Goal: Information Seeking & Learning: Learn about a topic

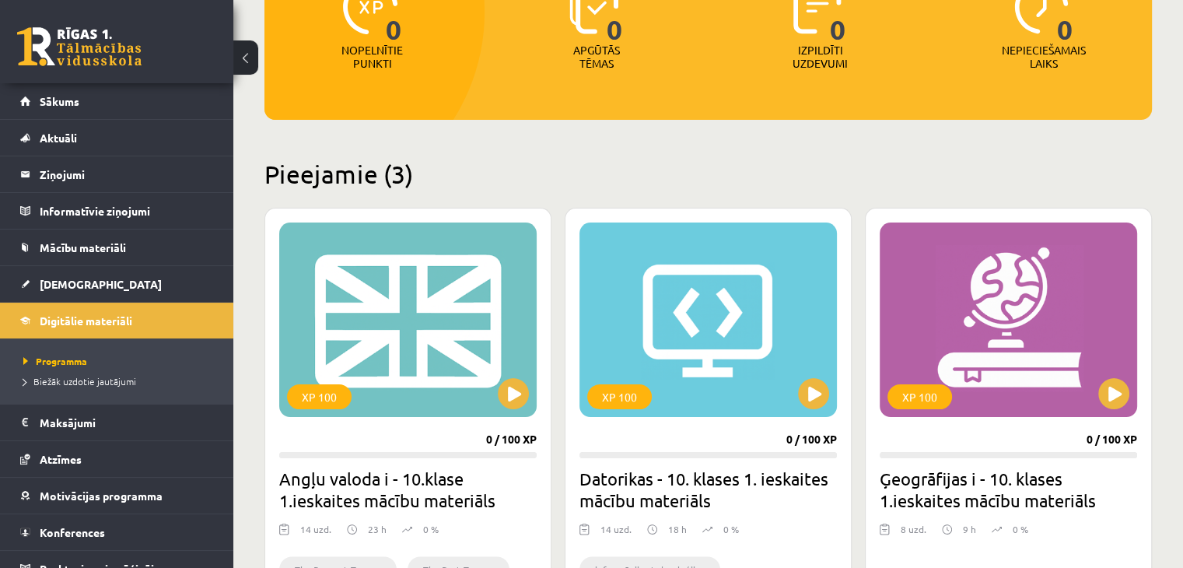
scroll to position [236, 0]
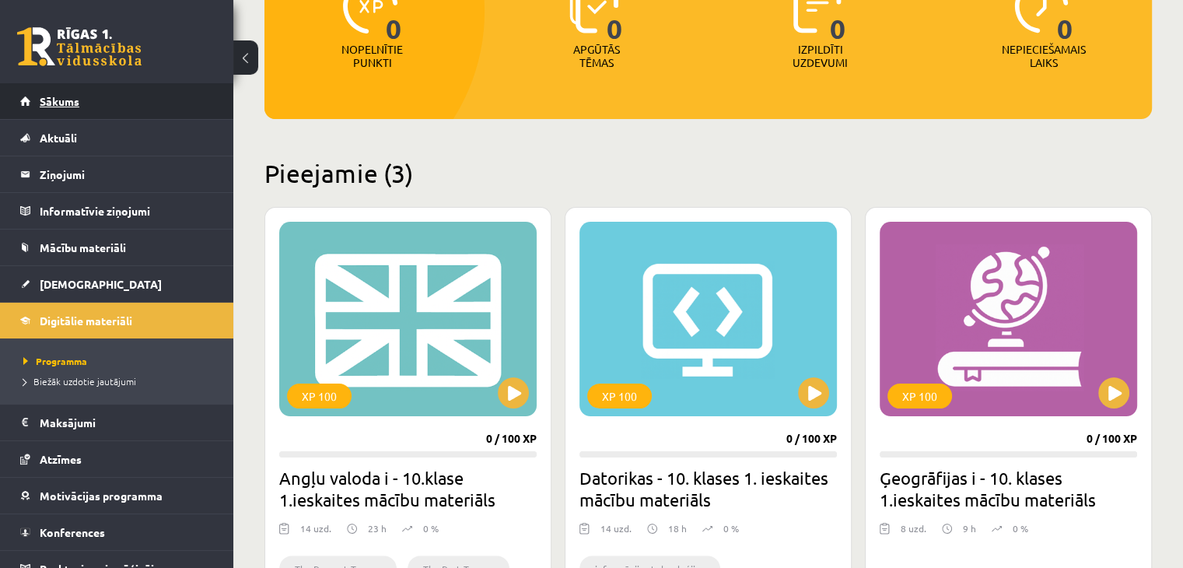
click at [81, 94] on link "Sākums" at bounding box center [117, 101] width 194 height 36
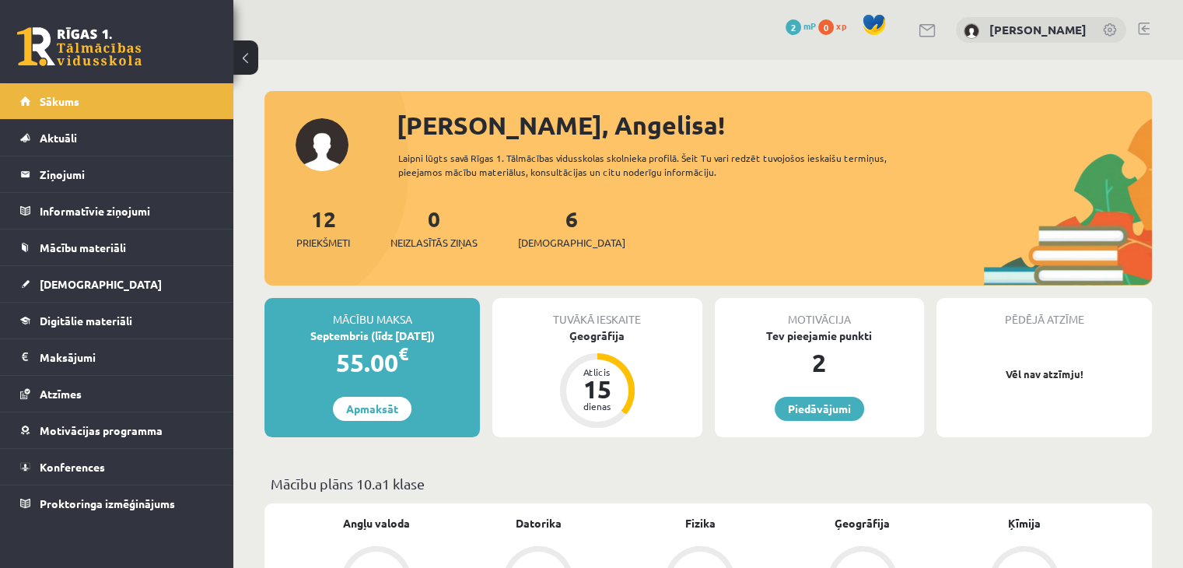
click at [606, 343] on div "Tuvākā ieskaite Ģeogrāfija Atlicis 15 dienas" at bounding box center [596, 367] width 209 height 139
click at [589, 377] on div "15" at bounding box center [597, 388] width 47 height 25
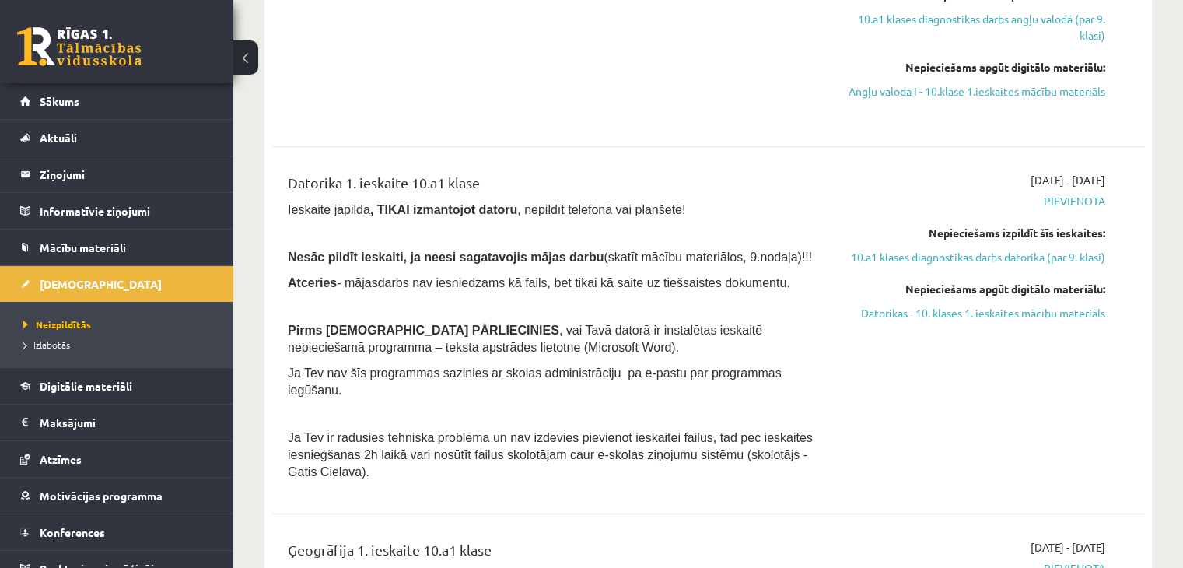
scroll to position [616, 0]
drag, startPoint x: 289, startPoint y: 267, endPoint x: 582, endPoint y: 268, distance: 292.4
click at [582, 263] on span "Nesāc pildīt ieskaiti, ja neesi sagatavojis mājas darbu (skatīt mācību materiāl…" at bounding box center [550, 256] width 524 height 12
click at [603, 263] on span "(skatīt mācību materiālos, 9.nodaļa)!!!" at bounding box center [707, 256] width 208 height 13
click at [118, 388] on span "Digitālie materiāli" at bounding box center [86, 386] width 93 height 14
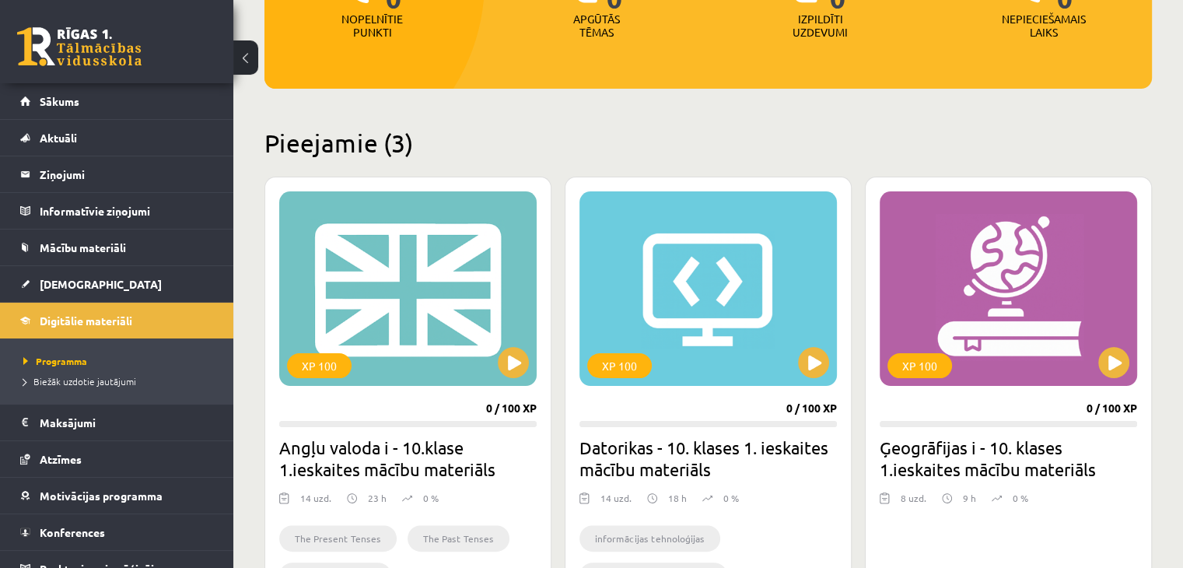
scroll to position [259, 0]
